Goal: Find specific fact: Find contact information

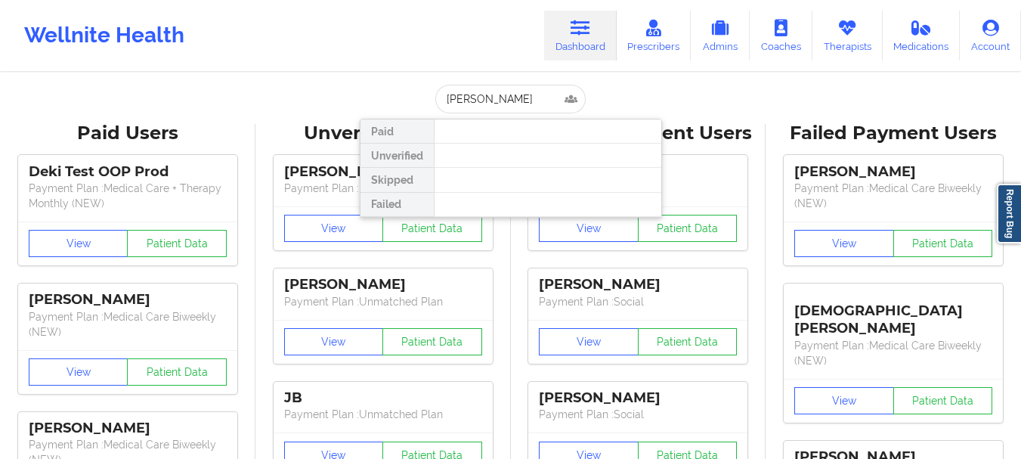
click at [488, 95] on input "[PERSON_NAME]" at bounding box center [510, 99] width 150 height 29
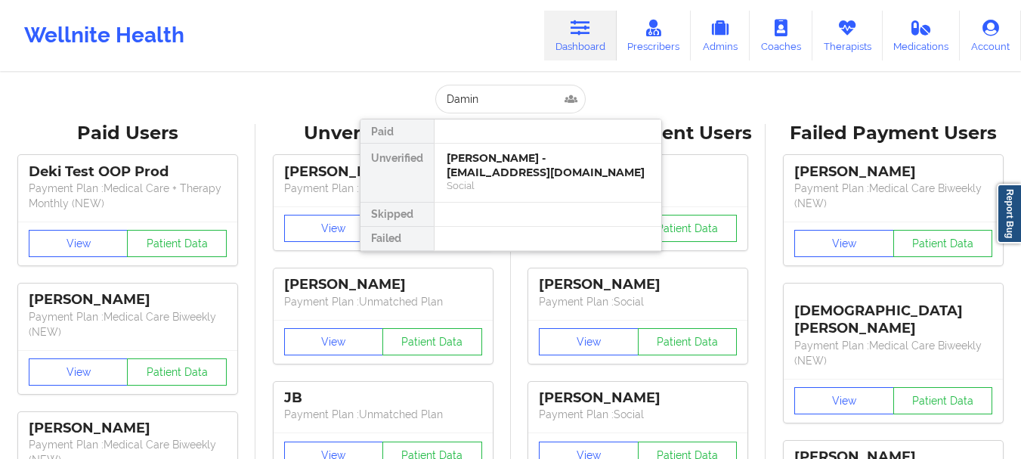
type input "[PERSON_NAME]"
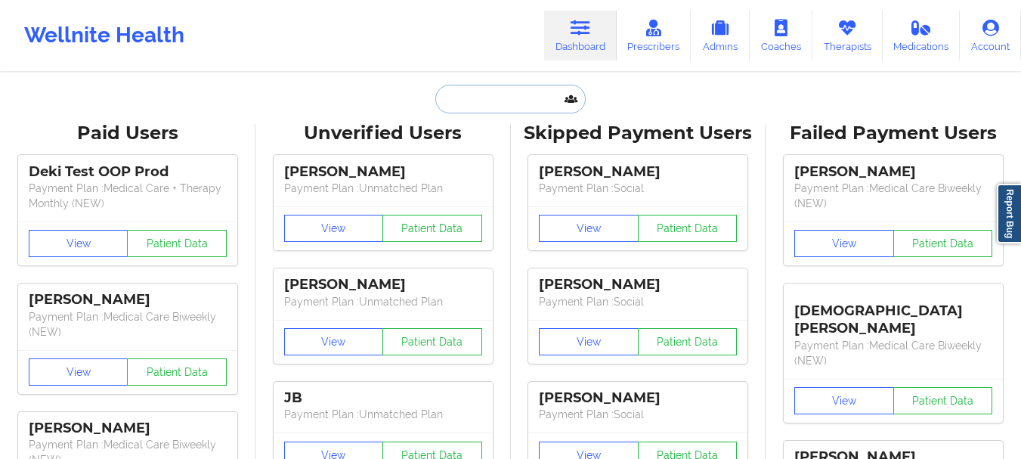
click at [487, 96] on input "text" at bounding box center [510, 99] width 150 height 29
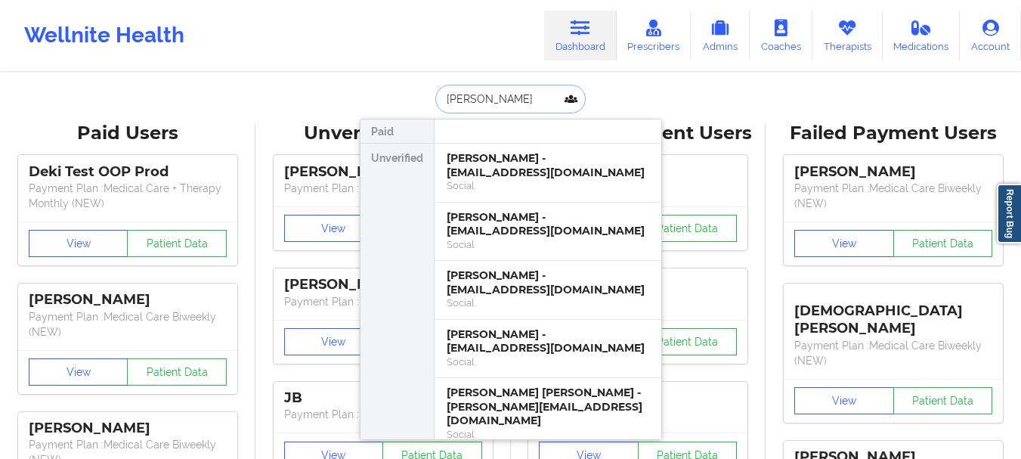
type input "[PERSON_NAME]"
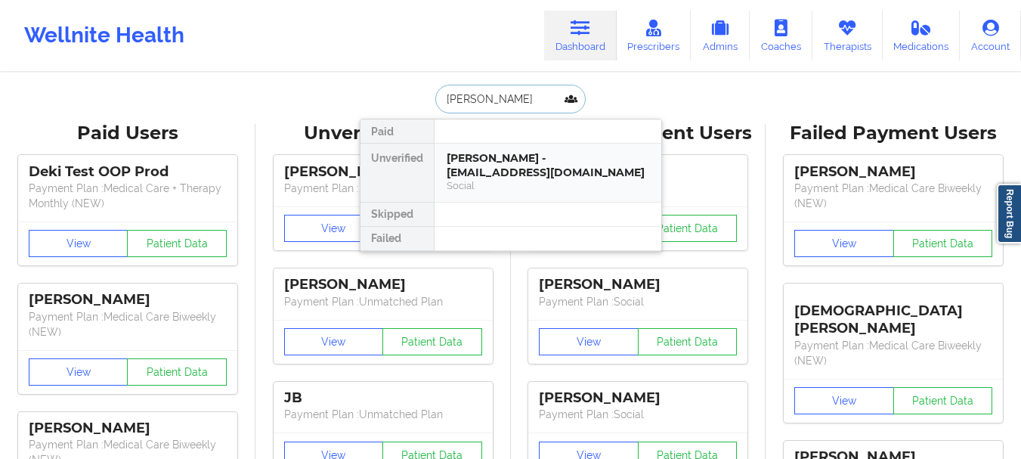
click at [523, 166] on div "[PERSON_NAME] - [EMAIL_ADDRESS][DOMAIN_NAME]" at bounding box center [548, 165] width 203 height 28
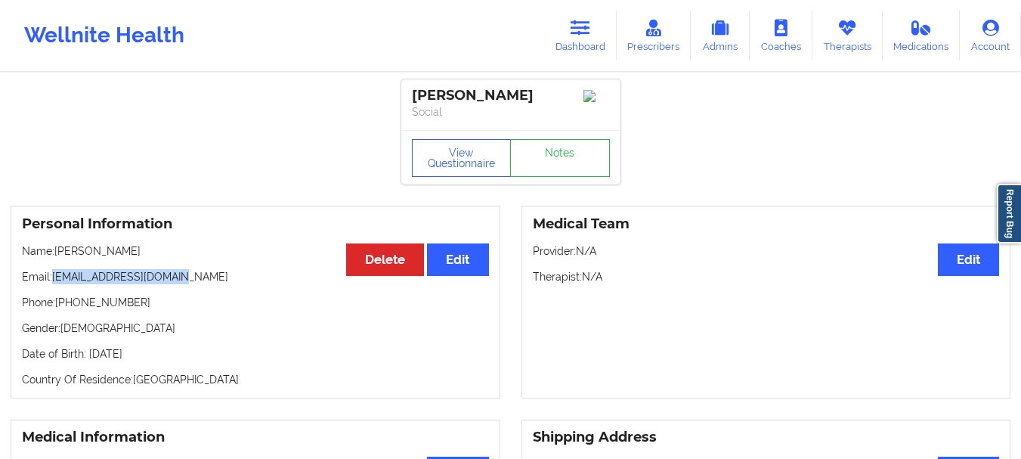
drag, startPoint x: 54, startPoint y: 279, endPoint x: 190, endPoint y: 278, distance: 135.3
click at [190, 278] on p "Email: [EMAIL_ADDRESS][DOMAIN_NAME]" at bounding box center [255, 276] width 467 height 15
copy p "[EMAIL_ADDRESS][DOMAIN_NAME]"
